Goal: Task Accomplishment & Management: Manage account settings

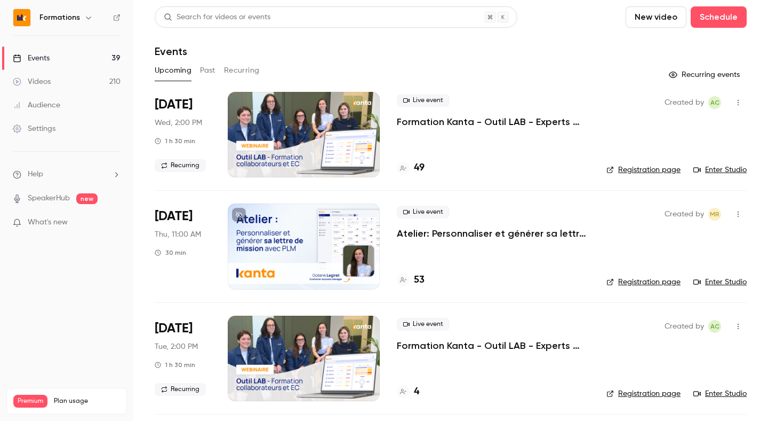
click at [695, 168] on link "Enter Studio" at bounding box center [720, 169] width 53 height 11
click at [421, 173] on h4 "49" at bounding box center [419, 168] width 11 height 14
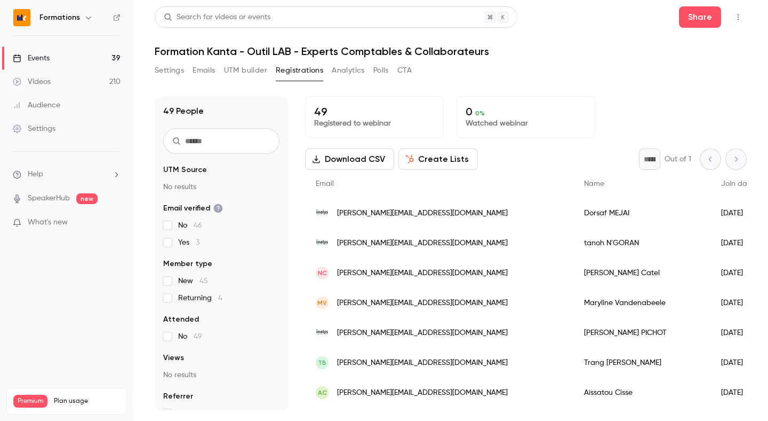
click at [213, 141] on input "text" at bounding box center [221, 141] width 116 height 26
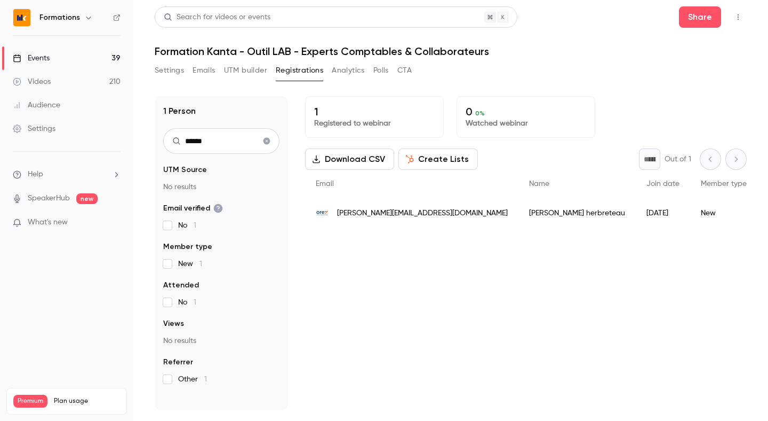
type input "******"
click at [437, 210] on span "damien.herbreteau@orex-france.com" at bounding box center [422, 213] width 171 height 11
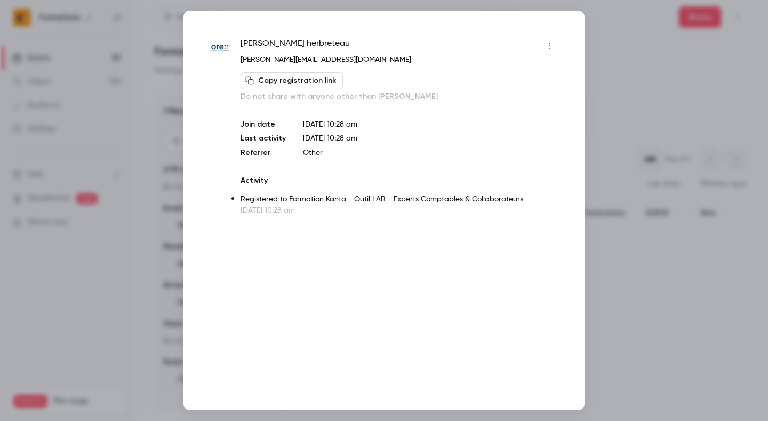
click at [304, 80] on button "Copy registration link" at bounding box center [292, 80] width 102 height 17
drag, startPoint x: 376, startPoint y: 57, endPoint x: 237, endPoint y: 58, distance: 138.2
click at [237, 58] on div "damien herbreteau damien.herbreteau@orex-france.com Copied! Do not share with a…" at bounding box center [384, 126] width 348 height 178
copy link "damien.herbreteau@orex-france.com"
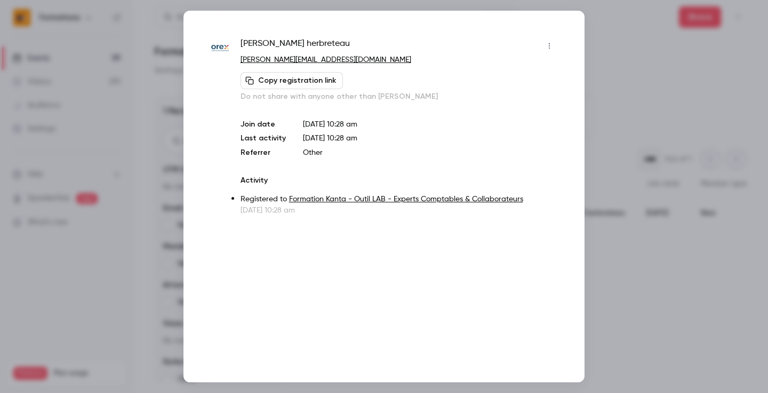
click at [146, 71] on div at bounding box center [384, 196] width 768 height 393
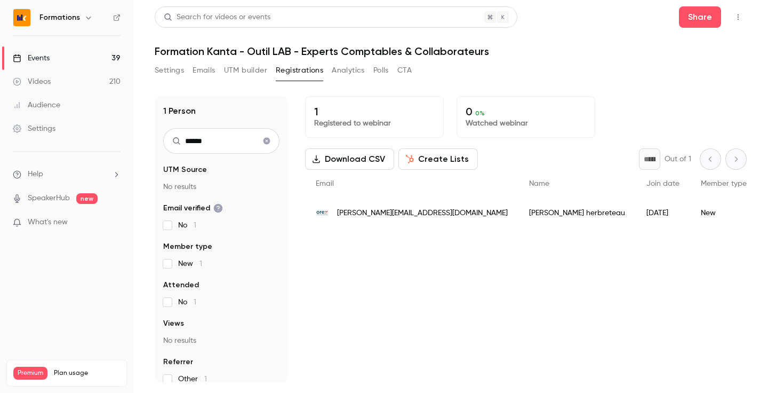
click at [93, 57] on link "Events 39" at bounding box center [66, 57] width 133 height 23
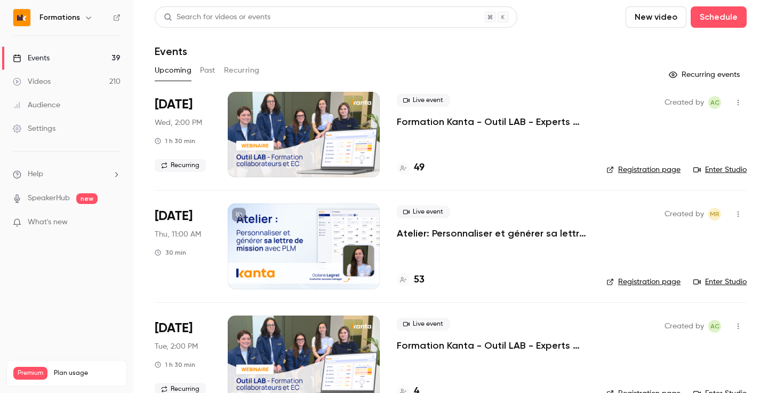
click at [310, 145] on div at bounding box center [304, 134] width 152 height 85
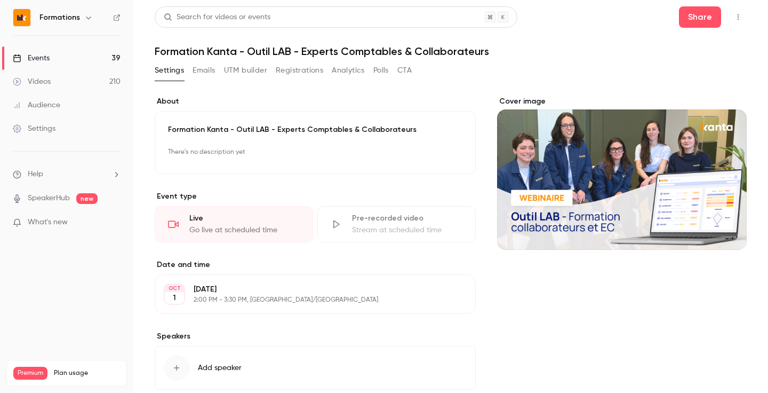
click at [378, 71] on button "Polls" at bounding box center [381, 70] width 15 height 17
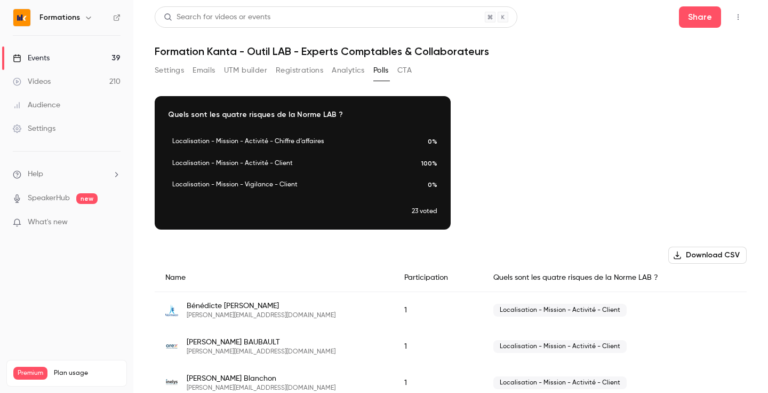
click at [357, 63] on button "Analytics" at bounding box center [348, 70] width 33 height 17
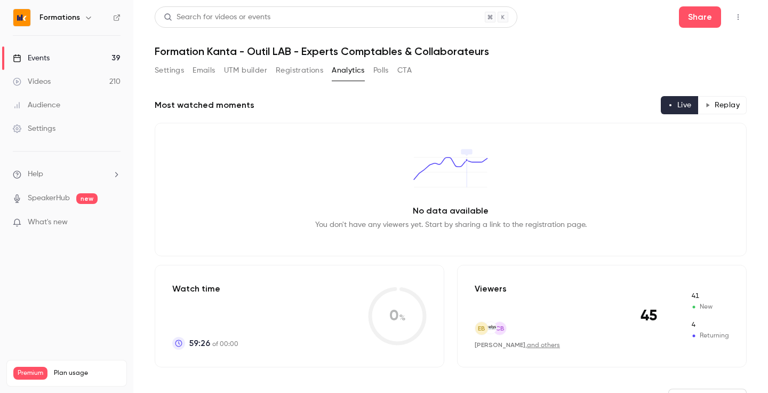
click at [383, 70] on button "Polls" at bounding box center [381, 70] width 15 height 17
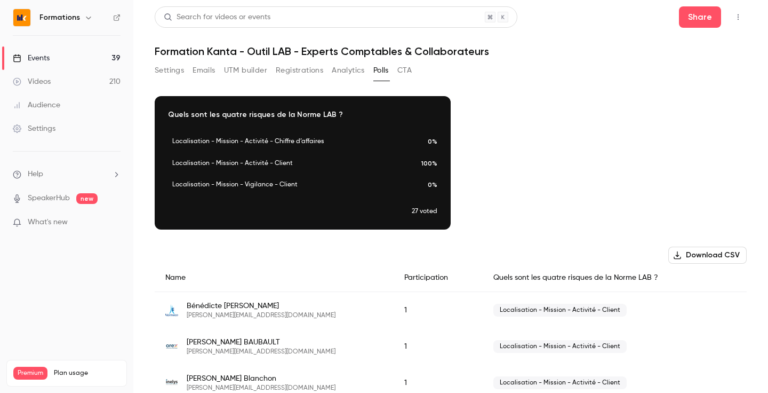
click at [344, 67] on button "Analytics" at bounding box center [348, 70] width 33 height 17
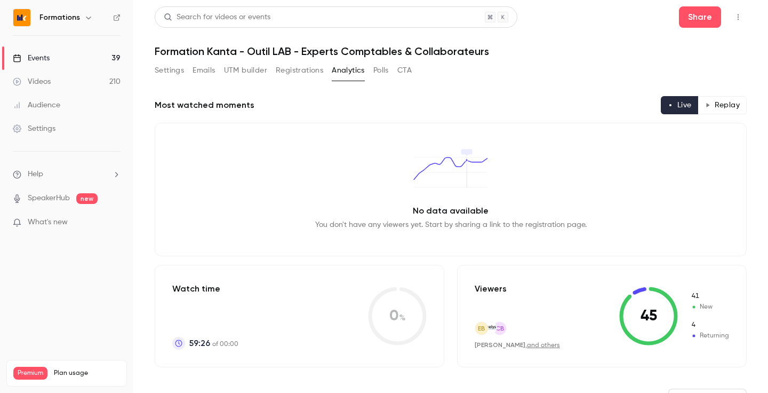
click at [371, 68] on div "Settings Emails UTM builder Registrations Analytics Polls CTA" at bounding box center [283, 70] width 257 height 17
click at [382, 68] on button "Polls" at bounding box center [381, 70] width 15 height 17
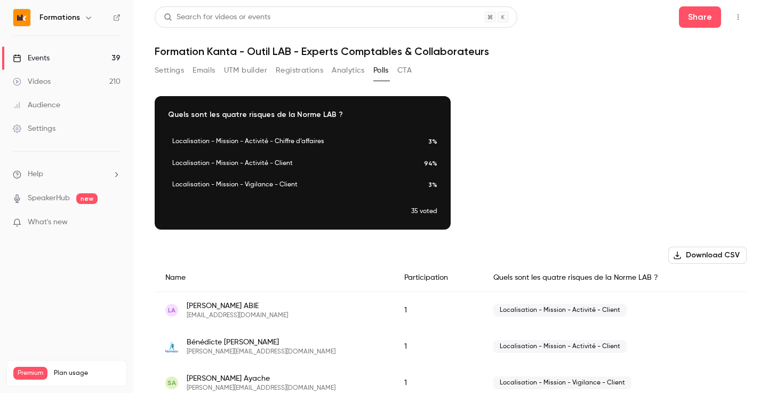
click at [329, 69] on div "Settings Emails UTM builder Registrations Analytics Polls CTA" at bounding box center [283, 70] width 257 height 17
click at [345, 69] on button "Analytics" at bounding box center [348, 70] width 33 height 17
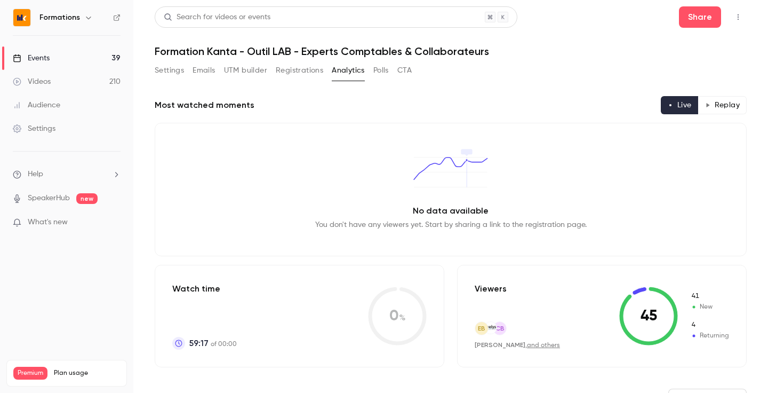
click at [380, 73] on button "Polls" at bounding box center [381, 70] width 15 height 17
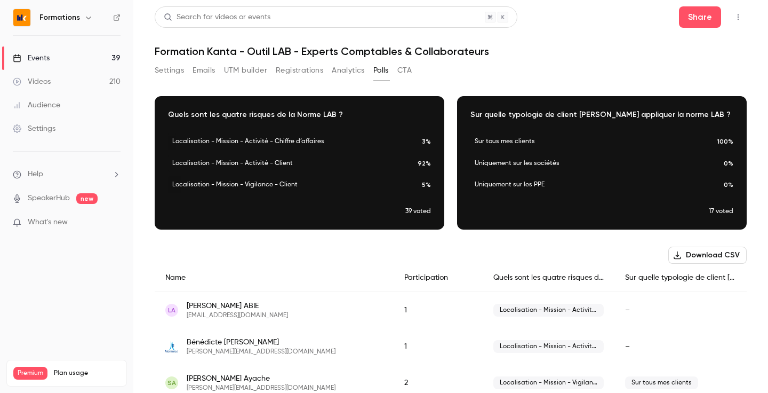
click at [466, 77] on div "Settings Emails UTM builder Registrations Analytics Polls CTA" at bounding box center [451, 72] width 592 height 21
click at [343, 68] on button "Analytics" at bounding box center [348, 70] width 33 height 17
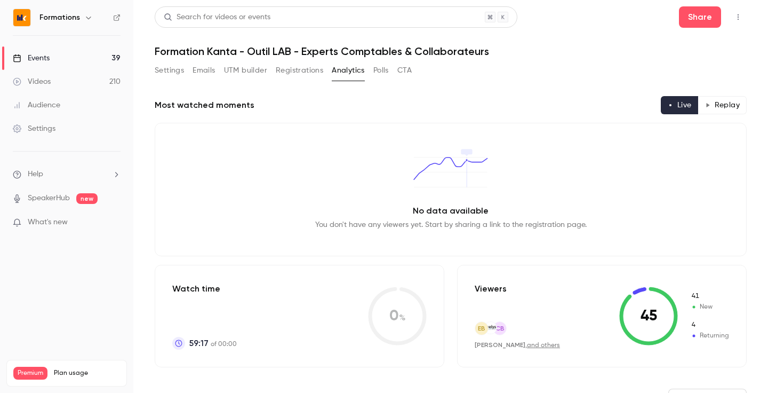
click at [376, 68] on button "Polls" at bounding box center [381, 70] width 15 height 17
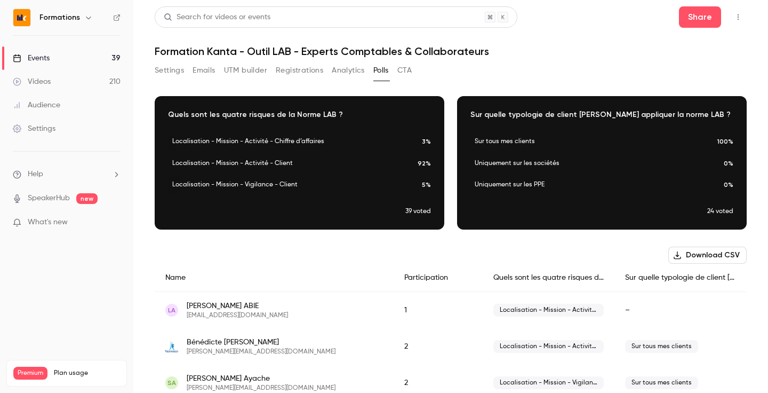
click at [340, 70] on button "Analytics" at bounding box center [348, 70] width 33 height 17
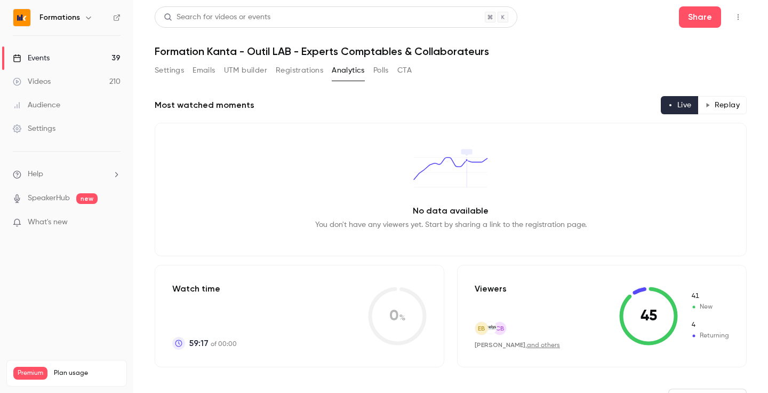
click at [376, 68] on button "Polls" at bounding box center [381, 70] width 15 height 17
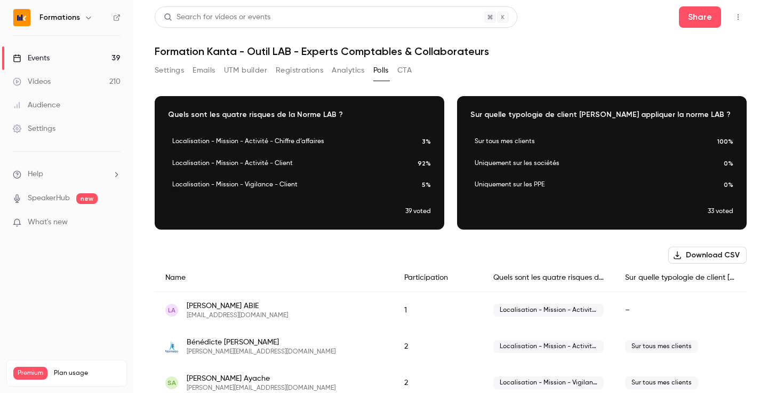
scroll to position [3, 0]
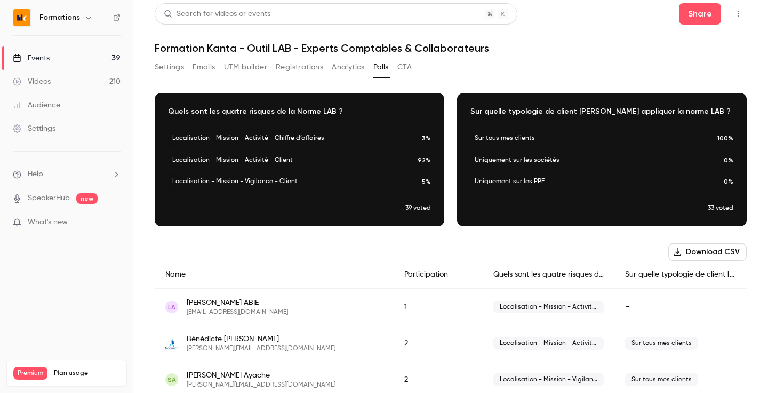
click at [285, 64] on button "Registrations" at bounding box center [299, 67] width 47 height 17
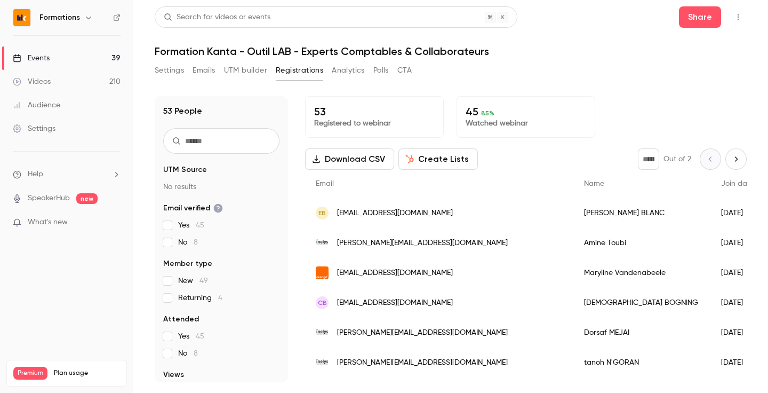
click at [375, 67] on button "Polls" at bounding box center [381, 70] width 15 height 17
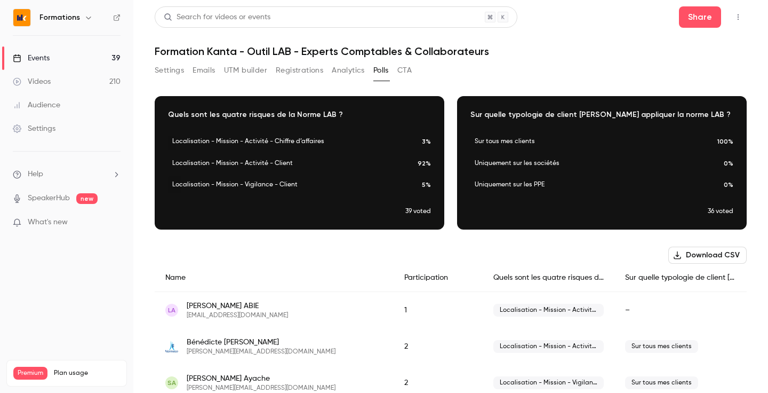
click at [313, 71] on button "Registrations" at bounding box center [299, 70] width 47 height 17
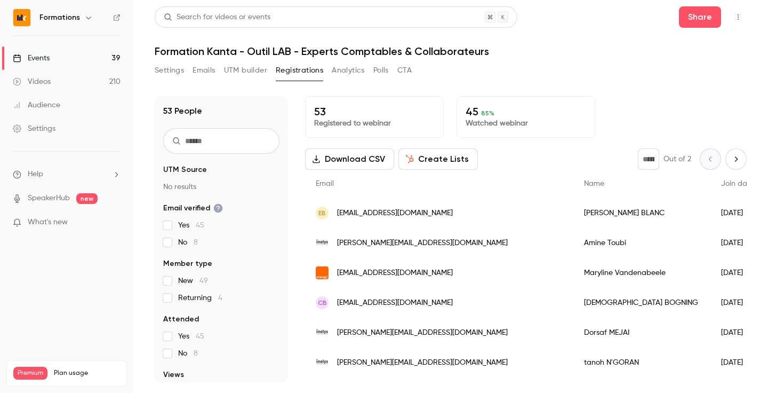
click at [379, 71] on button "Polls" at bounding box center [381, 70] width 15 height 17
